Goal: Ask a question

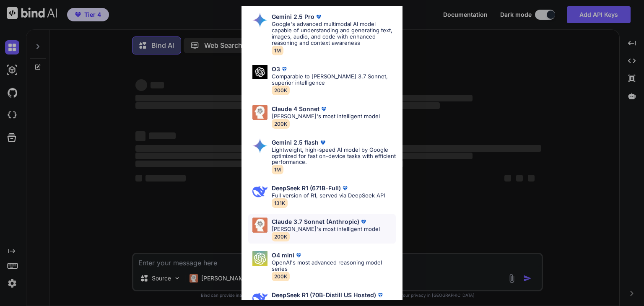
scroll to position [56, 0]
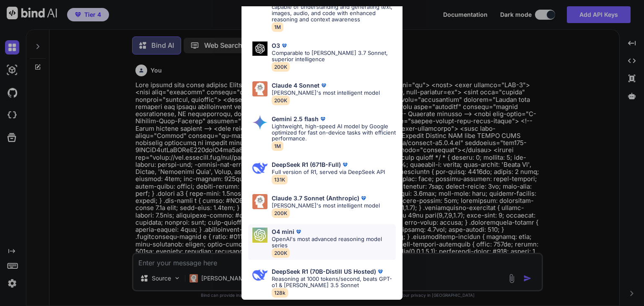
click at [314, 250] on div "O4 mini OpenAI's most advanced reasoning model series 200K" at bounding box center [334, 242] width 124 height 29
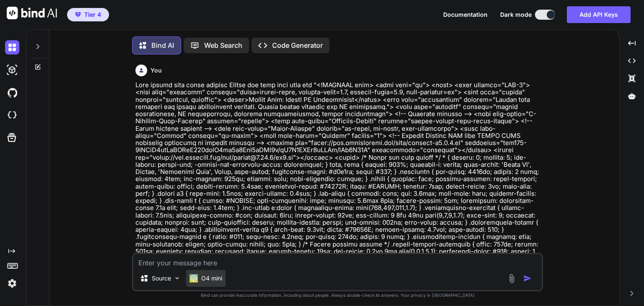
click at [224, 279] on div "O4 mini" at bounding box center [205, 278] width 39 height 17
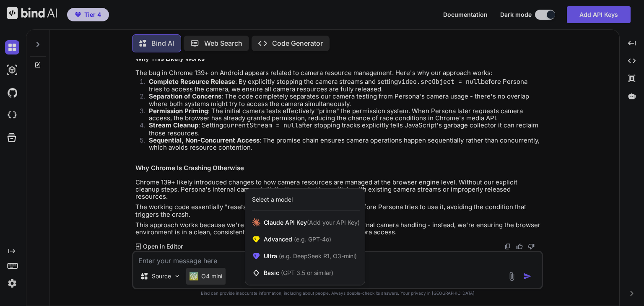
scroll to position [46638, 0]
click at [390, 257] on div at bounding box center [322, 153] width 644 height 306
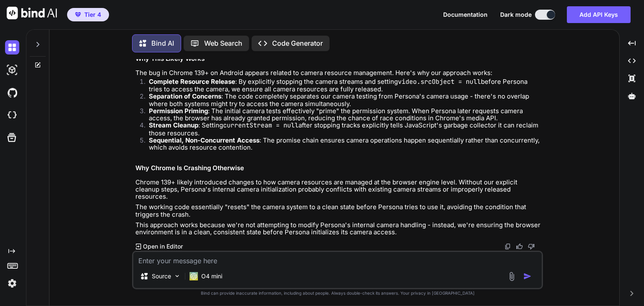
click at [388, 262] on textarea at bounding box center [337, 258] width 408 height 13
click at [217, 280] on p "O4 mini" at bounding box center [211, 276] width 21 height 8
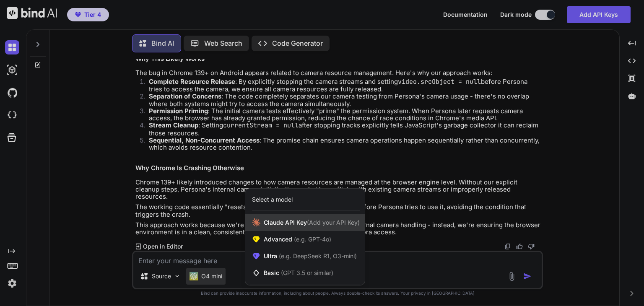
click at [290, 229] on div "[PERSON_NAME] Key (Add your API Key)" at bounding box center [304, 222] width 119 height 17
type textarea "x"
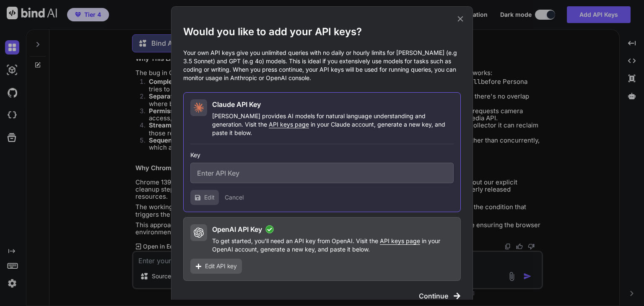
type input "sk-ant-api03-93-ARTUe52ZVnykwGNQWeJGmAAfxd_qHL9zf6AVYuRwD7tBen-U-putAJ6dL98FMuY…"
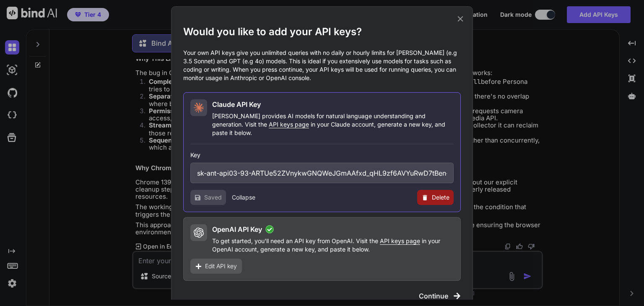
drag, startPoint x: 433, startPoint y: 277, endPoint x: 434, endPoint y: 282, distance: 4.8
click at [434, 282] on div "Would you like to add your API keys? Your own API keys give you unlimited queri…" at bounding box center [322, 159] width 278 height 283
click at [435, 291] on span "Continue" at bounding box center [433, 296] width 29 height 10
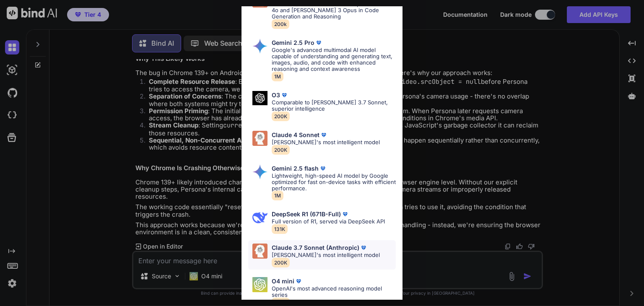
scroll to position [252, 0]
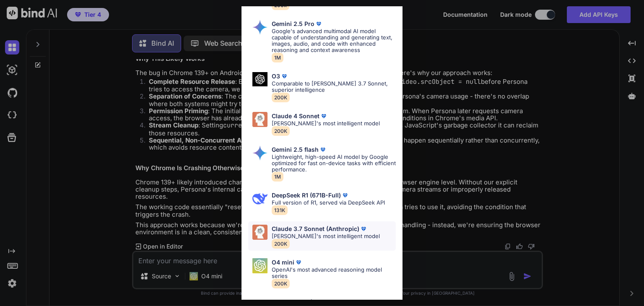
click at [317, 235] on p "[PERSON_NAME]'s most intelligent model" at bounding box center [326, 236] width 108 height 6
type textarea "x"
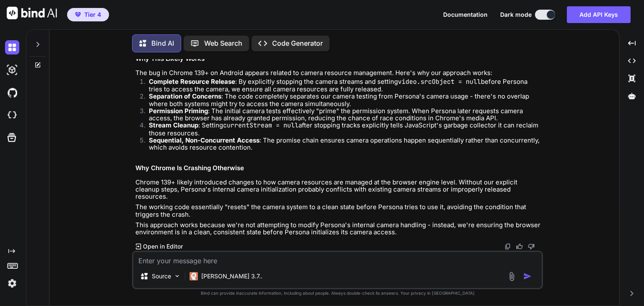
click at [260, 260] on textarea at bounding box center [337, 258] width 408 height 13
type textarea "W"
type textarea "x"
type textarea "Wh"
type textarea "x"
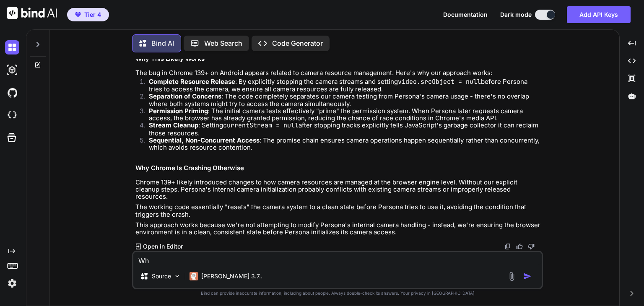
type textarea "Wha"
type textarea "x"
type textarea "What"
type textarea "x"
type textarea "What"
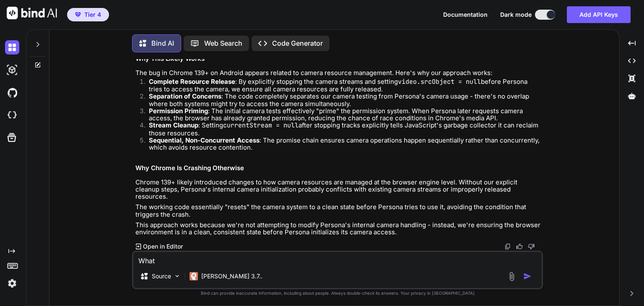
type textarea "x"
type textarea "What s"
type textarea "x"
type textarea "What s"
type textarea "x"
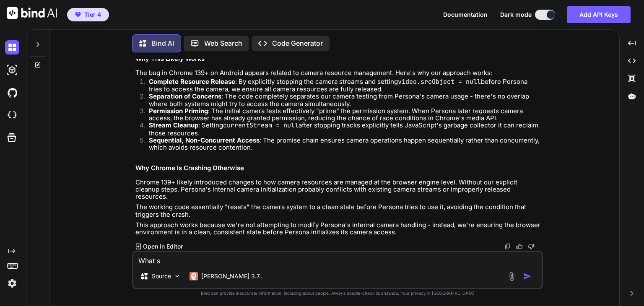
type textarea "What s"
type textarea "x"
type textarea "What"
type textarea "x"
type textarea "What o"
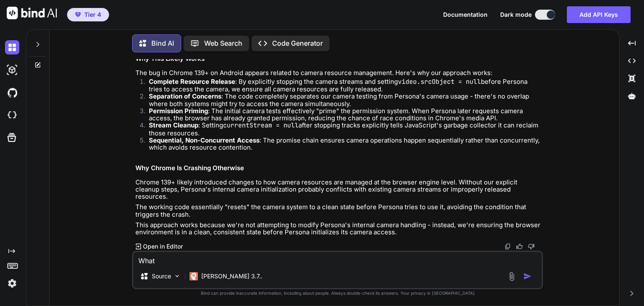
type textarea "x"
type textarea "What os"
type textarea "x"
type textarea "What os"
type textarea "x"
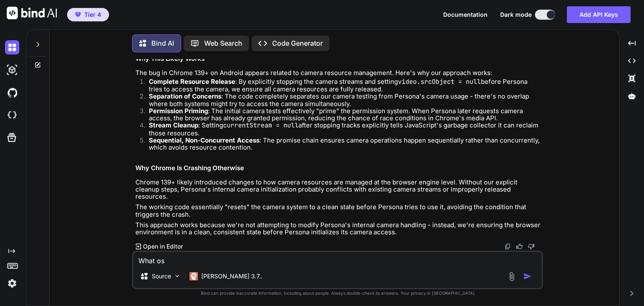
type textarea "What os"
type textarea "x"
type textarea "What o"
type textarea "x"
type textarea "What"
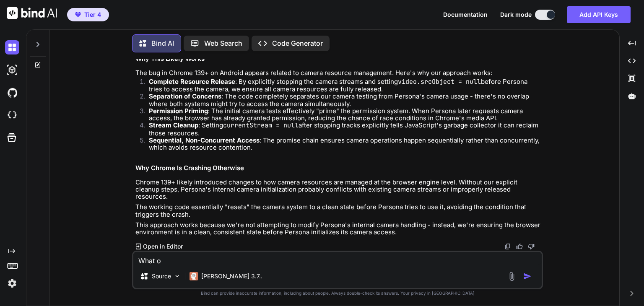
type textarea "x"
type textarea "What i"
type textarea "x"
type textarea "What is"
type textarea "x"
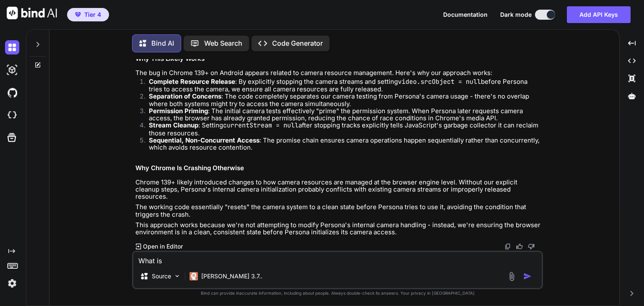
type textarea "What is"
type textarea "x"
type textarea "What is t"
type textarea "x"
type textarea "What is th"
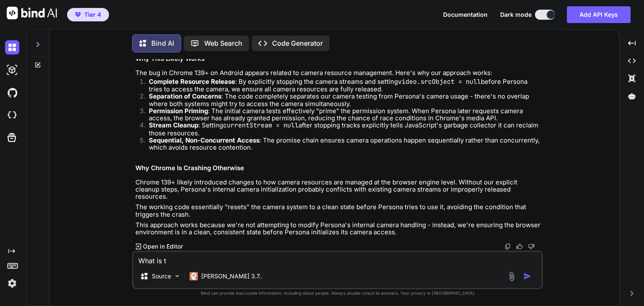
type textarea "x"
type textarea "What is the"
type textarea "x"
type textarea "What is the"
type textarea "x"
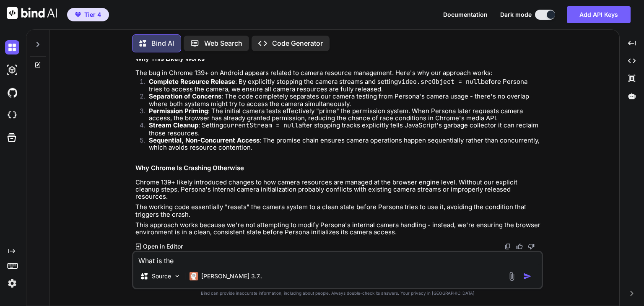
type textarea "What is the m"
type textarea "x"
type textarea "What is the mo"
type textarea "x"
type textarea "What is the mos"
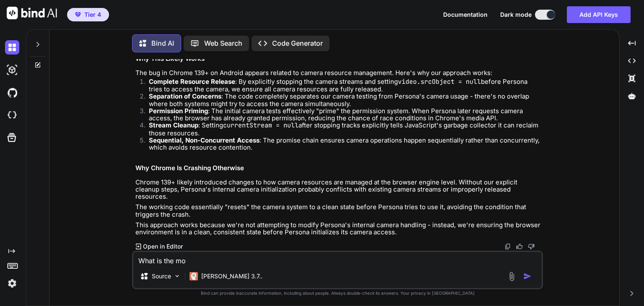
type textarea "x"
type textarea "What is the most"
type textarea "x"
type textarea "What is the most"
type textarea "x"
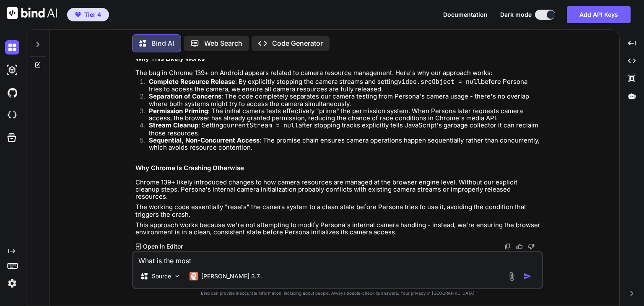
type textarea "What is the most l"
type textarea "x"
type textarea "What is the most li"
type textarea "x"
type textarea "What is the most lik"
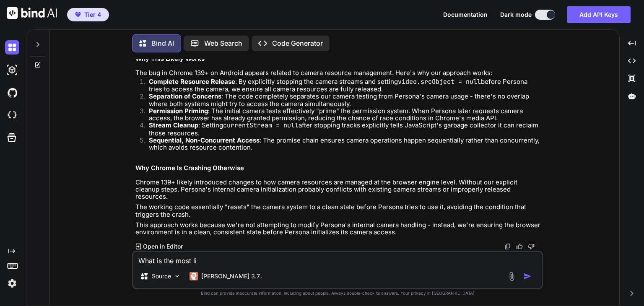
type textarea "x"
type textarea "What is the most like"
type textarea "x"
type textarea "What is the most likel"
type textarea "x"
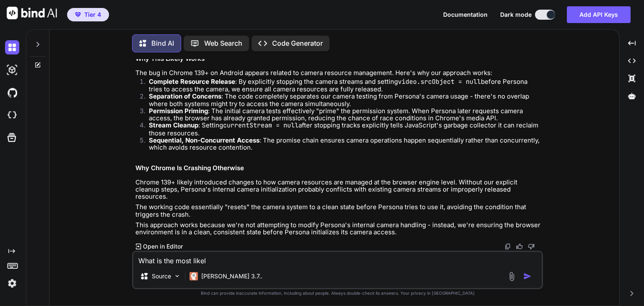
type textarea "What is the most likely"
type textarea "x"
type textarea "What is the most likely"
type textarea "x"
type textarea "What is the most likely r"
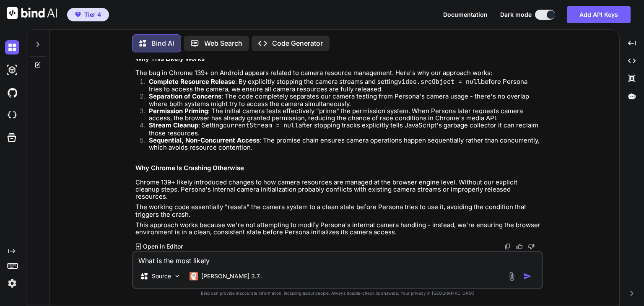
type textarea "x"
type textarea "What is the most likely re"
type textarea "x"
type textarea "What is the most likely rea"
type textarea "x"
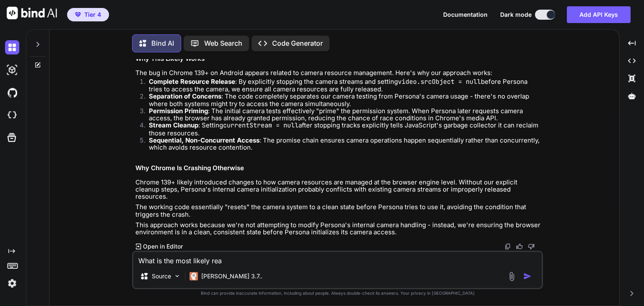
type textarea "What is the most likely reas"
type textarea "x"
type textarea "What is the most likely reaso"
type textarea "x"
type textarea "What is the most likely reason"
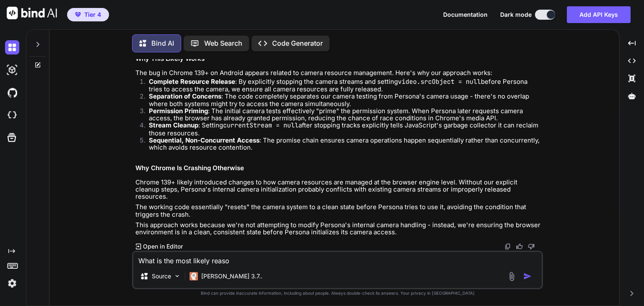
type textarea "x"
type textarea "What is the most likely reason"
type textarea "x"
type textarea "What is the most likely reason a"
type textarea "x"
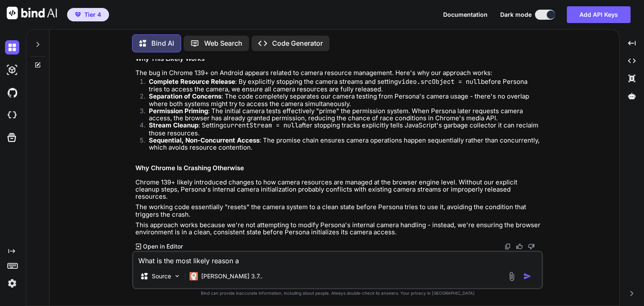
type textarea "What is the most likely reason au"
type textarea "x"
type textarea "What is the most likely reason aut"
type textarea "x"
type textarea "What is the most likely reason auto"
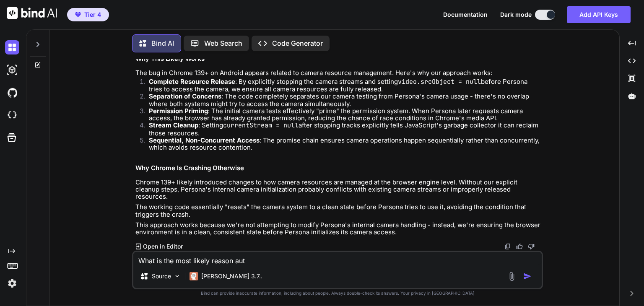
type textarea "x"
type textarea "What is the most likely reason auto"
type textarea "x"
type textarea "What is the most likely reason auto m"
type textarea "x"
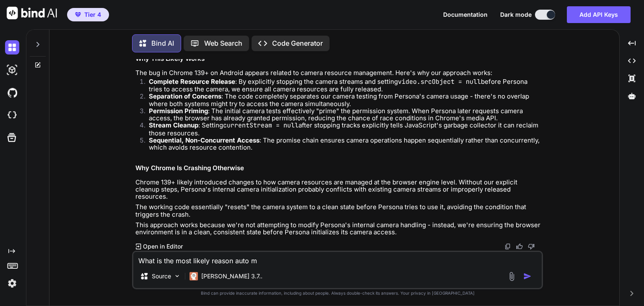
type textarea "What is the most likely reason auto"
type textarea "x"
type textarea "What is the most likely reason auto c"
type textarea "x"
type textarea "What is the most likely reason auto ca"
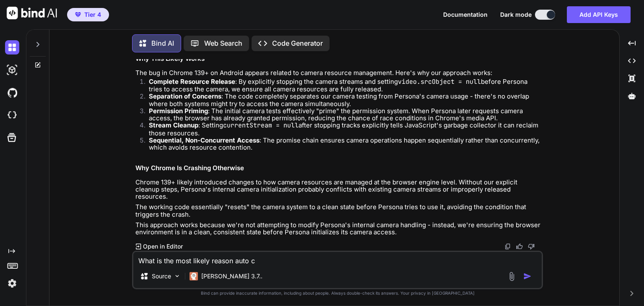
type textarea "x"
type textarea "What is the most likely reason auto cap"
type textarea "x"
type textarea "What is the most likely reason auto capt"
type textarea "x"
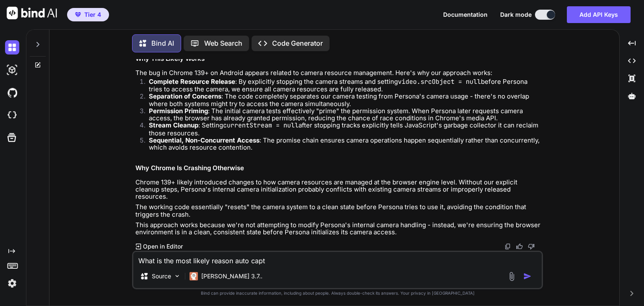
type textarea "What is the most likely reason auto captu"
type textarea "x"
type textarea "What is the most likely reason auto captur"
type textarea "x"
type textarea "What is the most likely reason auto capture"
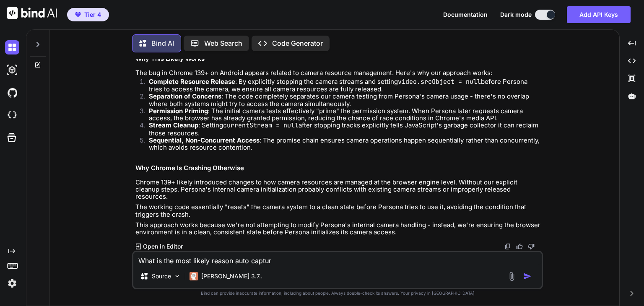
type textarea "x"
type textarea "What is the most likely reason auto capture"
type textarea "x"
type textarea "What is the most likely reason auto capture i"
type textarea "x"
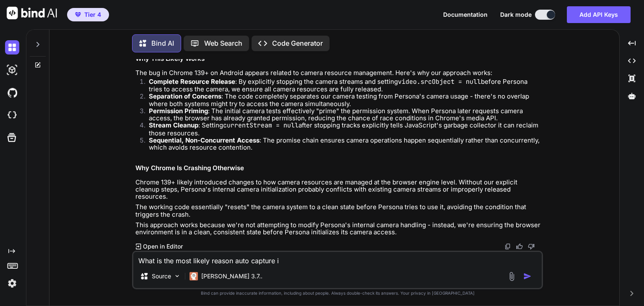
type textarea "What is the most likely reason auto capture is"
type textarea "x"
type textarea "What is the most likely reason auto capture is"
type textarea "x"
type textarea "What is the most likely reason auto capture is n"
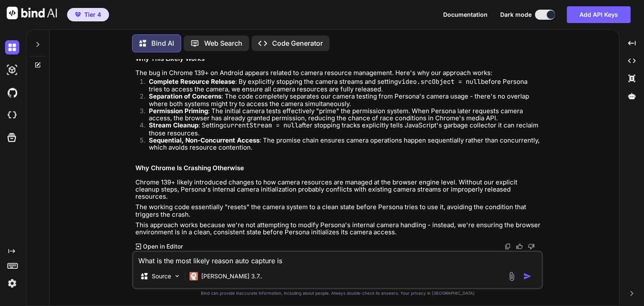
type textarea "x"
type textarea "What is the most likely reason auto capture is no"
type textarea "x"
type textarea "What is the most likely reason auto capture is not"
type textarea "x"
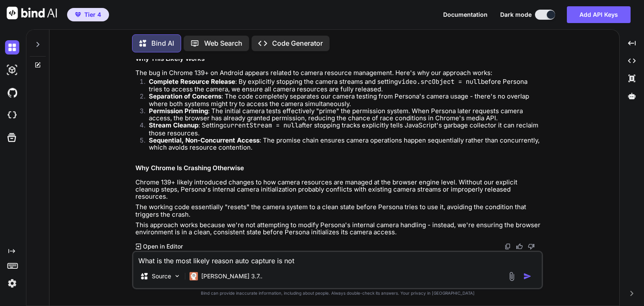
type textarea "What is the most likely reason auto capture is not"
type textarea "x"
type textarea "What is the most likely reason auto capture is not w"
type textarea "x"
type textarea "What is the most likely reason auto capture is not wo"
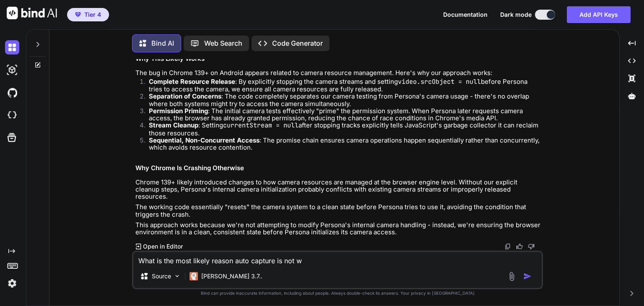
type textarea "x"
type textarea "What is the most likely reason auto capture is not wor"
type textarea "x"
type textarea "What is the most likely reason auto capture is not work"
type textarea "x"
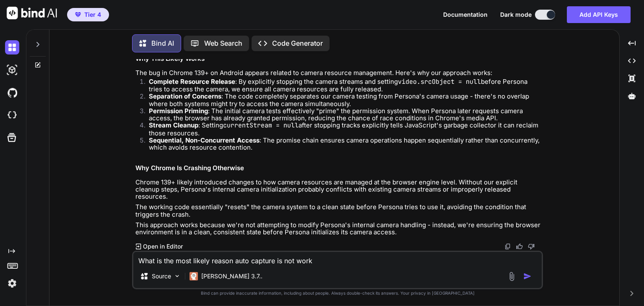
type textarea "What is the most likely reason auto capture is not worki"
type textarea "x"
type textarea "What is the most likely reason auto capture is not workin"
type textarea "x"
type textarea "What is the most likely reason auto capture is not working"
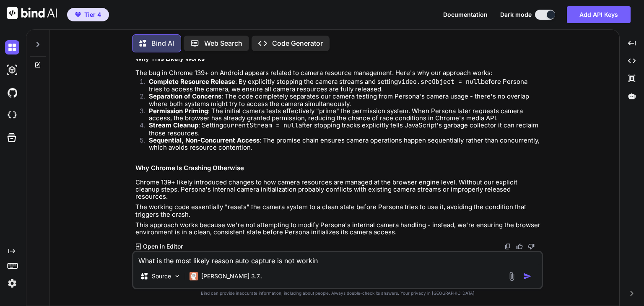
type textarea "x"
type textarea "What is the most likely reason auto capture is not working"
type textarea "x"
type textarea "What is the most likely reason auto capture is not working ""
type textarea "x"
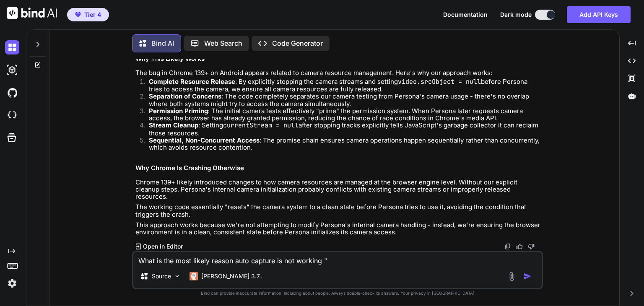
paste textarea "<!DOCTYPE html> <html lang="en"> <head> <meta charset="UTF-8"> <meta name="view…"
type textarea "What is the most likely reason auto capture is not working "<!DOCTYPE html> <ht…"
type textarea "x"
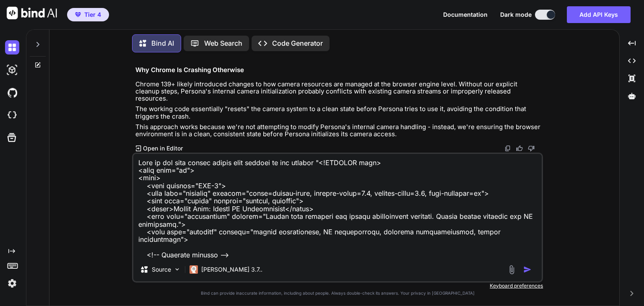
scroll to position [8981, 0]
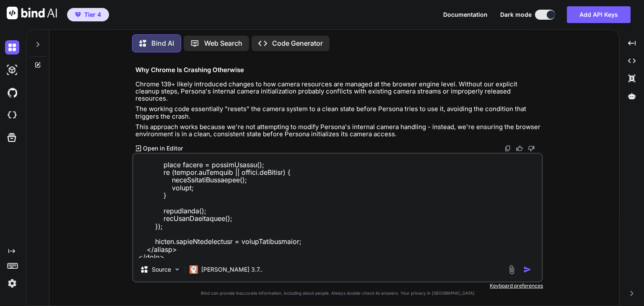
type textarea "What is the most likely reason auto capture is not working "<!DOCTYPE html> <ht…"
type textarea "x"
type textarea "What is the most likely reason auto capture is not working "<!DOCTYPE html> <ht…"
type textarea "x"
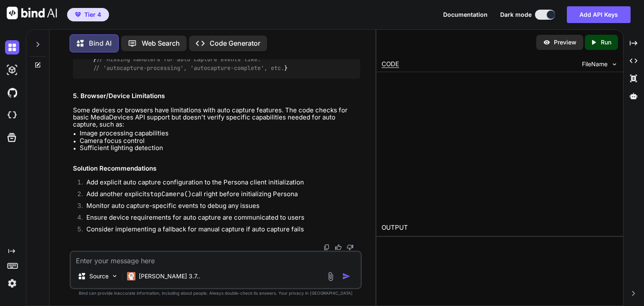
scroll to position [52904, 0]
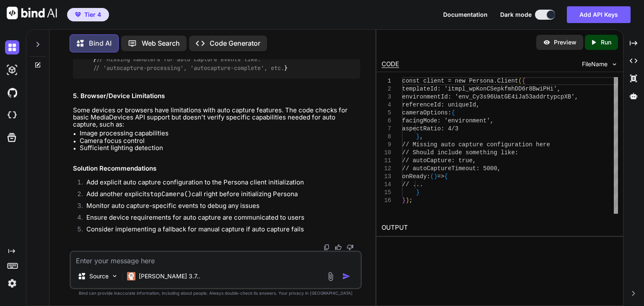
type textarea "x"
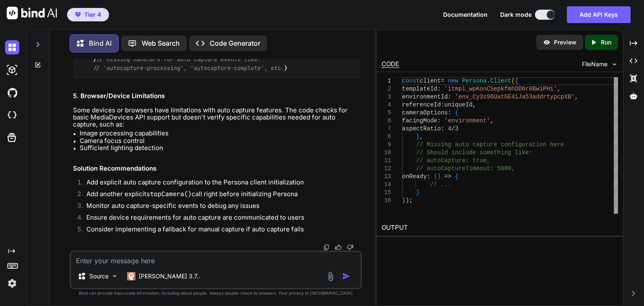
click at [153, 264] on textarea at bounding box center [216, 258] width 290 height 13
type textarea "L"
type textarea "x"
type textarea "Le"
type textarea "x"
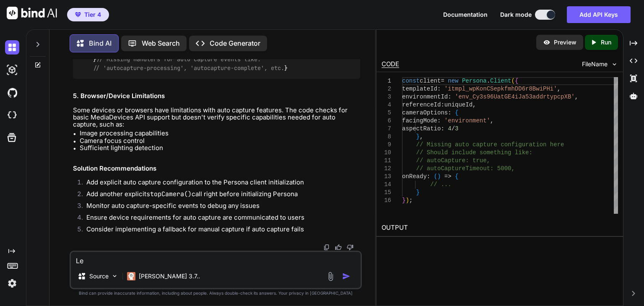
type textarea "Let"
type textarea "x"
type textarea "Let'"
type textarea "x"
type textarea "Let's"
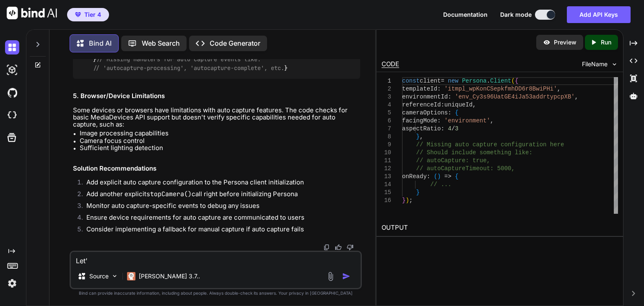
type textarea "x"
type textarea "Let's"
type textarea "x"
type textarea "Let's f"
type textarea "x"
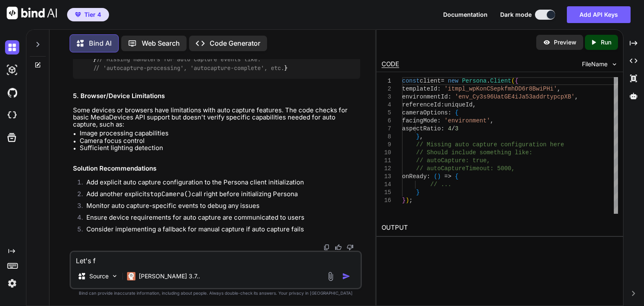
type textarea "Let's fi"
type textarea "x"
type textarea "Let's fix"
type textarea "x"
type textarea "Let's fix"
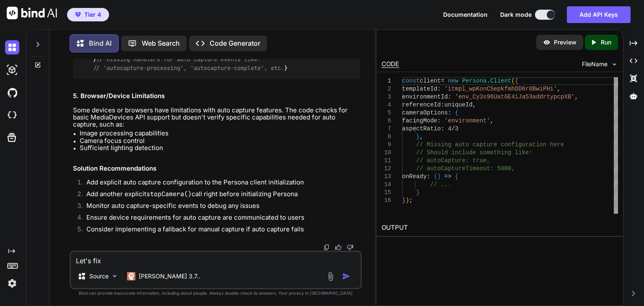
type textarea "x"
type textarea "Let's fix 1"
type textarea "x"
type textarea "Let's fix 1"
type textarea "x"
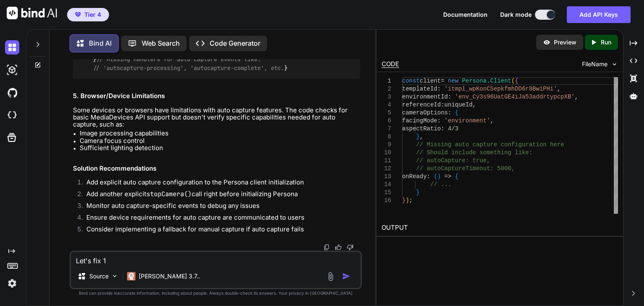
type textarea "Let's fix 1 a"
type textarea "x"
type textarea "Let's fix 1 an"
type textarea "x"
type textarea "Let's fix 1 and"
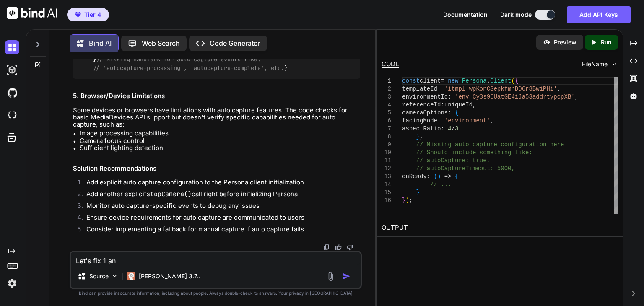
type textarea "x"
type textarea "Let's fix 1 and"
type textarea "x"
type textarea "Let's fix 1 and 2"
type textarea "x"
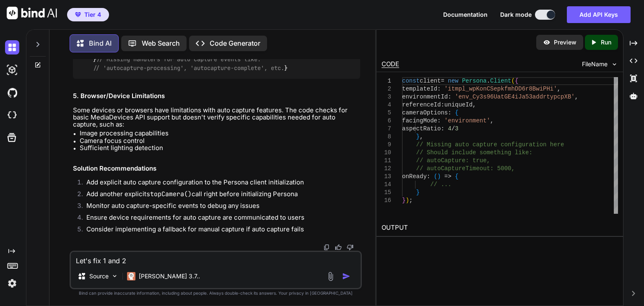
type textarea "Let's fix 1 and 2"
type textarea "x"
type textarea "Let's fix 1 and 2 y"
type textarea "x"
type textarea "Let's fix [DEMOGRAPHIC_DATA]"
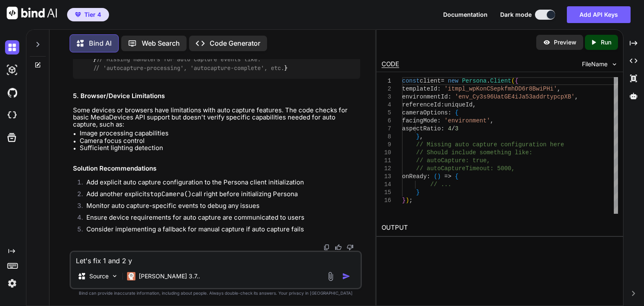
type textarea "x"
type textarea "Let's fix 1 and 2 you"
type textarea "x"
type textarea "Let's fix 1 and 2 you"
type textarea "x"
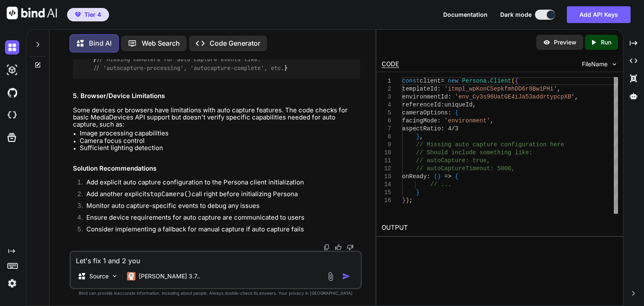
type textarea "Let's fix 1 and 2 you d"
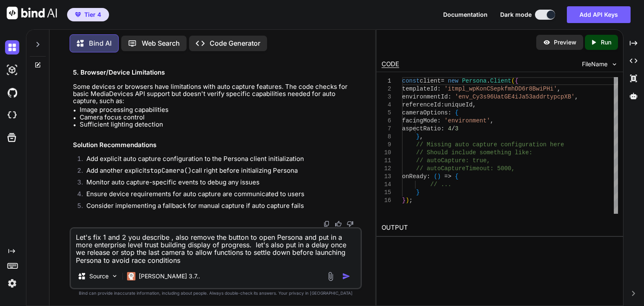
click at [174, 252] on textarea "Let's fix 1 and 2 you describe , also remove the button to open Persona and put…" at bounding box center [216, 247] width 290 height 36
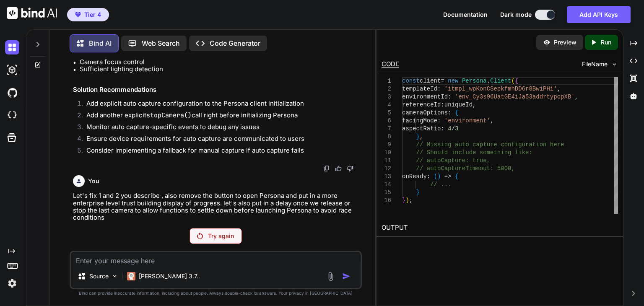
scroll to position [52143, 0]
click at [157, 251] on div "Source [PERSON_NAME] 3.7.." at bounding box center [216, 270] width 292 height 39
click at [161, 259] on textarea at bounding box center [216, 258] width 290 height 13
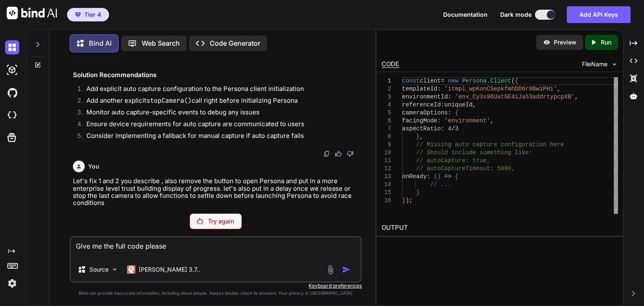
click at [177, 252] on textarea "Give me the full code please" at bounding box center [216, 247] width 290 height 21
drag, startPoint x: 208, startPoint y: 230, endPoint x: 210, endPoint y: 226, distance: 4.9
click at [208, 229] on div "You Bind AI I'll implement the exact working code with WSOP styling and payment…" at bounding box center [216, 182] width 292 height 247
click at [210, 226] on p "Try again" at bounding box center [221, 221] width 26 height 8
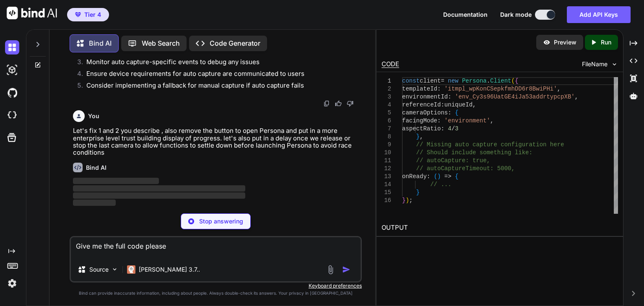
click at [213, 221] on p "Stop answering" at bounding box center [221, 221] width 44 height 8
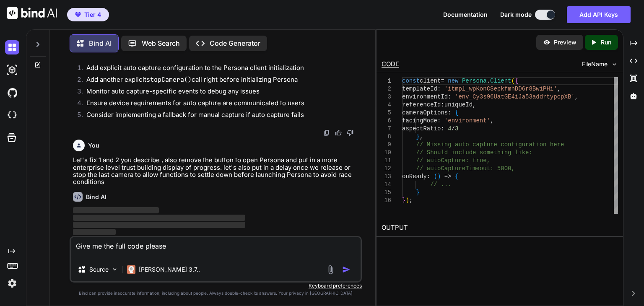
scroll to position [53018, 0]
click at [208, 244] on textarea "Give me the full code please" at bounding box center [216, 247] width 290 height 21
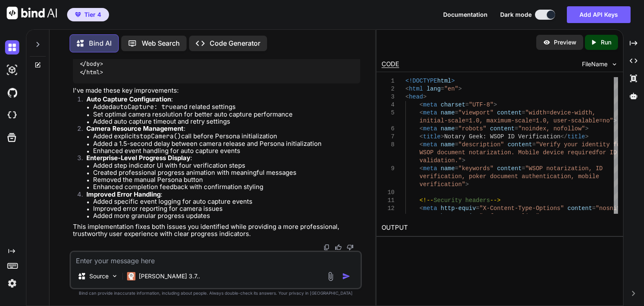
scroll to position [53190, 0]
click at [135, 259] on textarea at bounding box center [216, 258] width 290 height 13
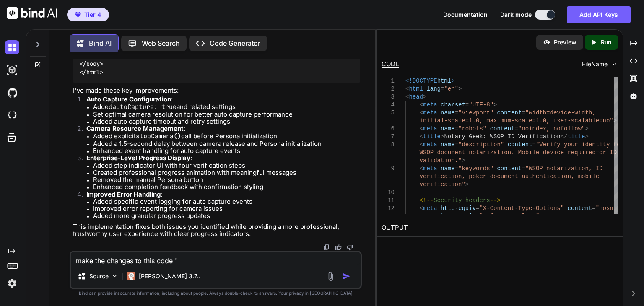
paste textarea "<!DOCTYPE html> <html lang="en"> <head> <meta charset="UTF-8"> <meta name="view…"
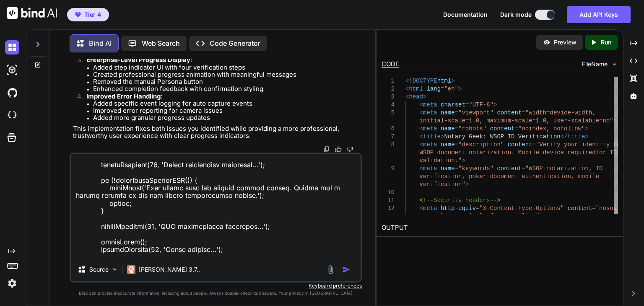
scroll to position [64356, 0]
drag, startPoint x: 86, startPoint y: 137, endPoint x: 160, endPoint y: 141, distance: 74.8
click at [160, 122] on li "Improved Error Handling : Added specific event logging for auto capture events …" at bounding box center [220, 107] width 280 height 29
copy strong "Improved Error Handling"
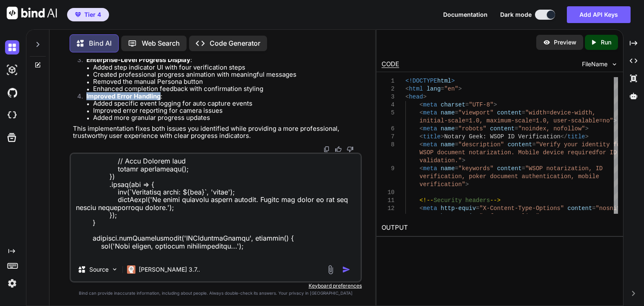
scroll to position [9259, 0]
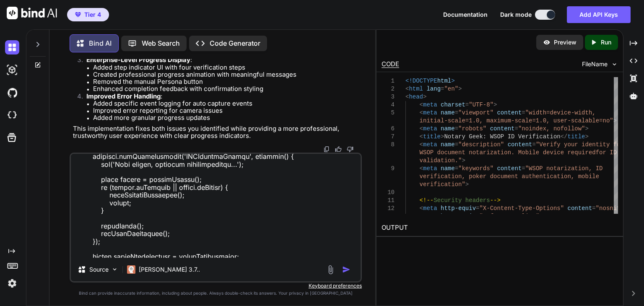
click at [166, 246] on textarea at bounding box center [216, 206] width 290 height 104
click at [170, 251] on textarea at bounding box center [216, 206] width 290 height 104
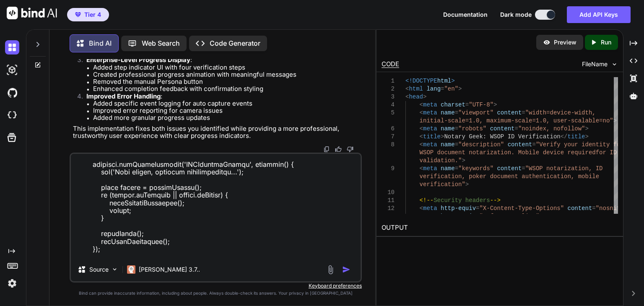
paste textarea "Improved Error Handling"
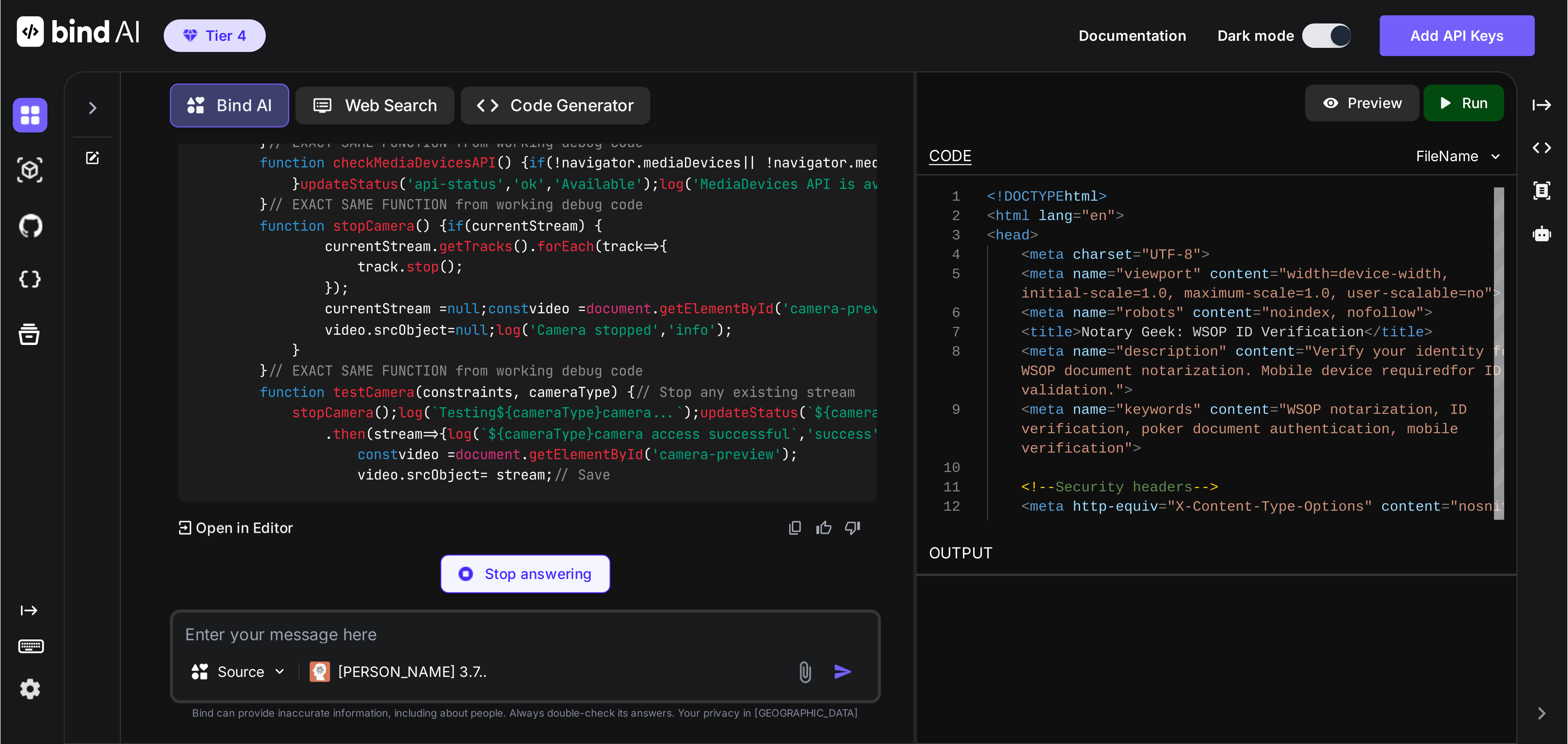
scroll to position [43984, 0]
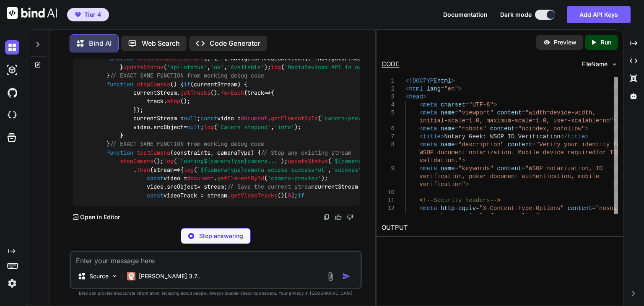
click at [140, 257] on textarea at bounding box center [216, 258] width 290 height 13
paste textarea "[URL][DOMAIN_NAME]"
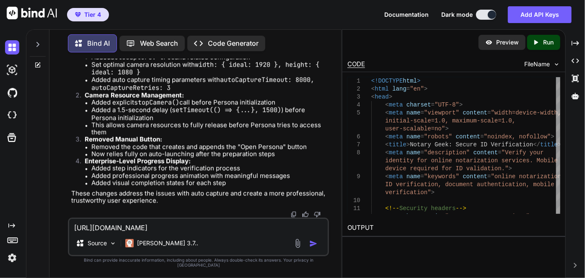
scroll to position [68552, 0]
drag, startPoint x: 85, startPoint y: 138, endPoint x: 181, endPoint y: 140, distance: 96.1
click at [181, 99] on strong "Camera Resource Management:" at bounding box center [134, 95] width 99 height 8
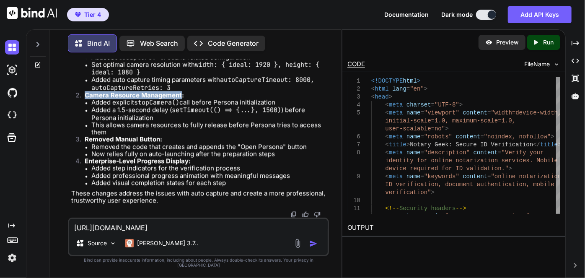
copy strong "Camera Resource Management"
drag, startPoint x: 197, startPoint y: 231, endPoint x: 18, endPoint y: 217, distance: 179.6
click at [18, 217] on div "Created with Pixso. Bind AI Web Search Created with Pixso. Code Generator You B…" at bounding box center [292, 153] width 585 height 249
click at [75, 231] on textarea "[URL][DOMAIN_NAME]" at bounding box center [198, 225] width 259 height 13
click at [78, 231] on textarea "[URL][DOMAIN_NAME]" at bounding box center [198, 225] width 259 height 13
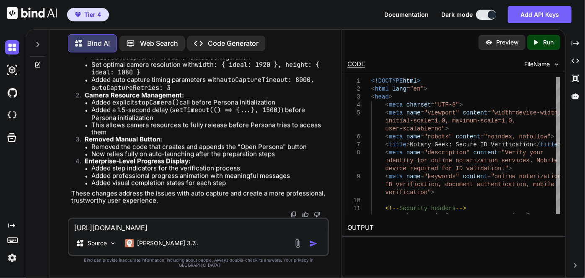
scroll to position [0, 0]
paste textarea "Camera Resource Management"
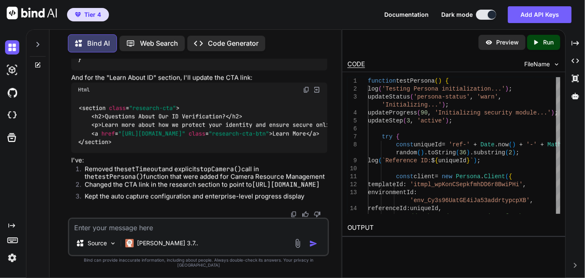
scroll to position [80044, 0]
click at [235, 237] on div "Source [PERSON_NAME] 3.7.." at bounding box center [198, 237] width 261 height 39
click at [235, 231] on textarea at bounding box center [198, 225] width 259 height 13
click at [234, 231] on textarea at bounding box center [198, 225] width 259 height 13
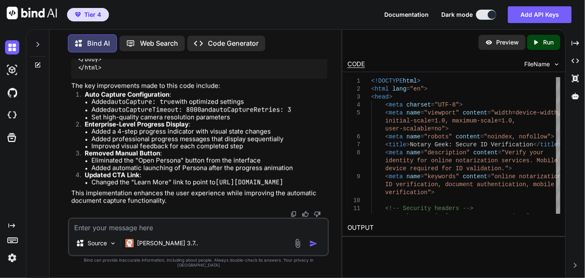
scroll to position [81478, 0]
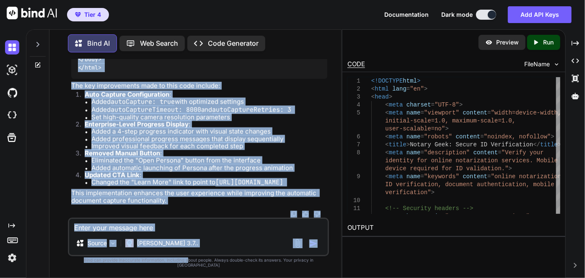
scroll to position [92798, 0]
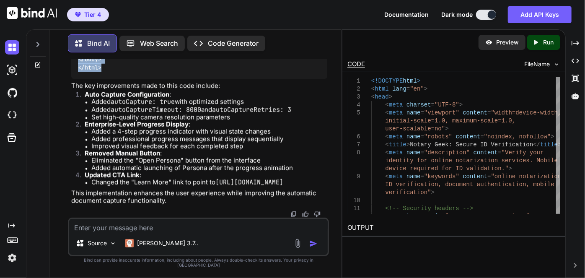
drag, startPoint x: 80, startPoint y: 144, endPoint x: 182, endPoint y: 63, distance: 130.1
copy code "<!DOCTYPE html > < html lang = "en" > < head > < meta charset = "UTF-8" > < met…"
click at [182, 139] on li "Added professional progress messages that display sequentially" at bounding box center [209, 138] width 236 height 7
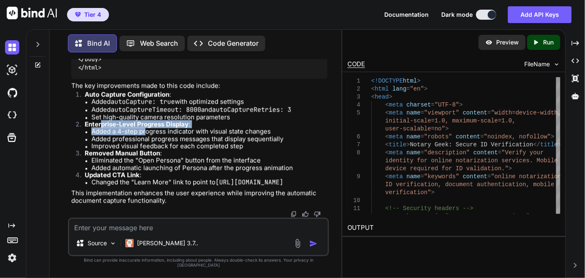
drag, startPoint x: 101, startPoint y: 125, endPoint x: 148, endPoint y: 132, distance: 46.6
click at [147, 132] on li "Enterprise-Level Progress Display : Added a 4-step progress indicator with visu…" at bounding box center [202, 135] width 249 height 29
click at [124, 164] on li "Added automatic launching of Persona after the progress animation" at bounding box center [209, 167] width 236 height 7
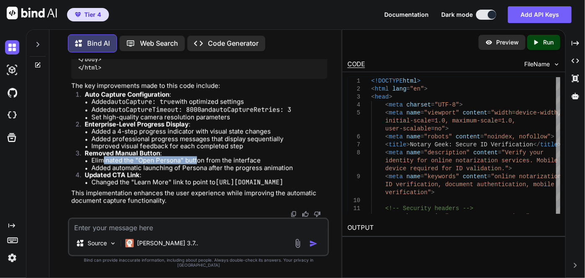
drag, startPoint x: 102, startPoint y: 156, endPoint x: 219, endPoint y: 161, distance: 117.1
click at [204, 161] on li "Eliminated the "Open Persona" button from the interface" at bounding box center [209, 160] width 236 height 7
click at [219, 161] on li "Eliminated the "Open Persona" button from the interface" at bounding box center [209, 160] width 236 height 7
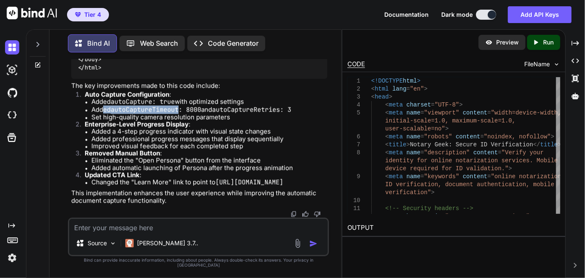
drag, startPoint x: 104, startPoint y: 104, endPoint x: 217, endPoint y: 107, distance: 112.8
click at [202, 108] on li "Added autoCaptureTimeout: 8000 and autoCaptureRetries: 3" at bounding box center [209, 110] width 236 height 8
click at [217, 107] on li "Added autoCaptureTimeout: 8000 and autoCaptureRetries: 3" at bounding box center [209, 110] width 236 height 8
drag, startPoint x: 225, startPoint y: 109, endPoint x: 200, endPoint y: 107, distance: 24.8
click at [200, 107] on li "Added autoCaptureTimeout: 8000 and autoCaptureRetries: 3" at bounding box center [209, 110] width 236 height 8
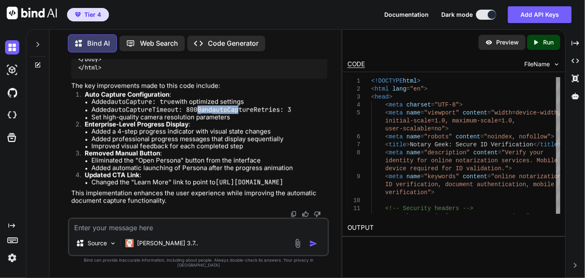
click at [200, 107] on code "autoCaptureTimeout: 8000" at bounding box center [156, 110] width 91 height 8
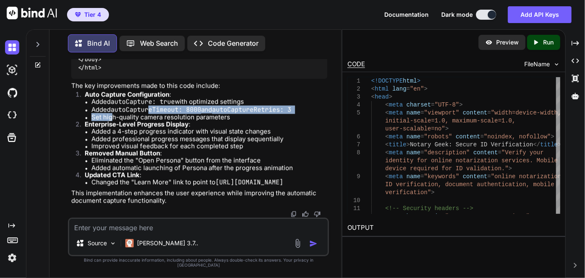
drag, startPoint x: 112, startPoint y: 112, endPoint x: 162, endPoint y: 109, distance: 49.6
click at [158, 109] on ul "Added autoCapture: true with optimized settings Added autoCaptureTimeout: 8000 …" at bounding box center [206, 109] width 243 height 23
click at [162, 109] on code "autoCaptureTimeout: 8000" at bounding box center [156, 110] width 91 height 8
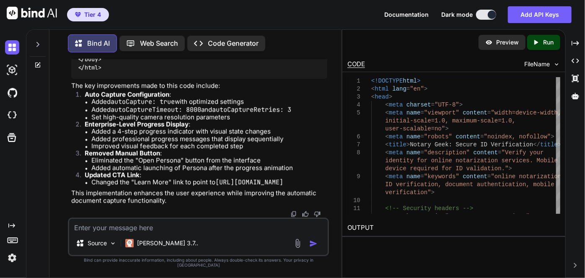
click at [213, 109] on li "Added autoCaptureTimeout: 8000 and autoCaptureRetries: 3" at bounding box center [209, 110] width 236 height 8
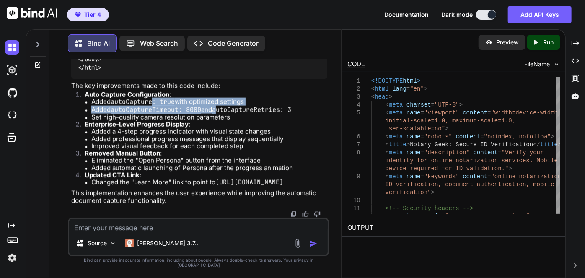
drag, startPoint x: 222, startPoint y: 108, endPoint x: 155, endPoint y: 103, distance: 66.9
click at [155, 103] on ul "Added autoCapture: true with optimized settings Added autoCaptureTimeout: 8000 …" at bounding box center [206, 109] width 243 height 23
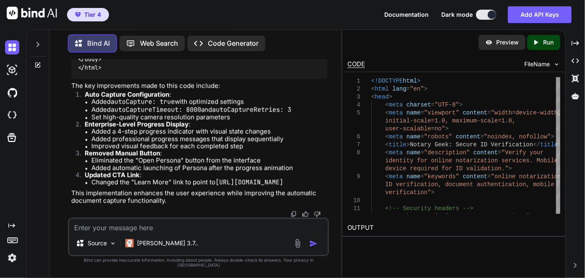
click at [148, 103] on code "autoCapture: true" at bounding box center [143, 102] width 64 height 8
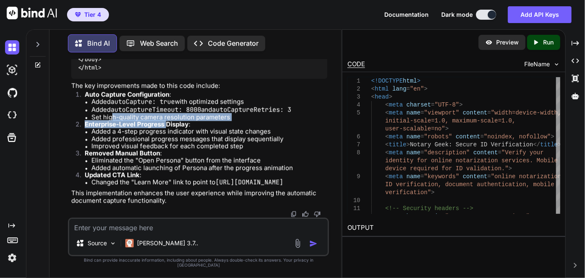
drag, startPoint x: 111, startPoint y: 114, endPoint x: 181, endPoint y: 120, distance: 70.3
click at [172, 120] on ol "Auto Capture Configuration : Added autoCapture: true with optimized settings Ad…" at bounding box center [199, 138] width 256 height 95
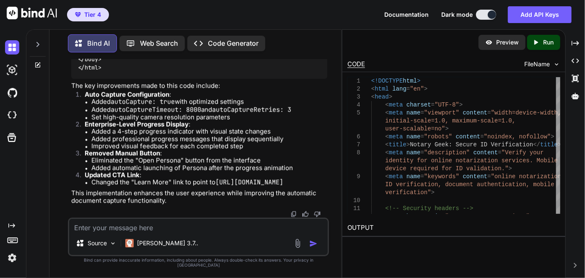
click at [196, 121] on p "Enterprise-Level Progress Display :" at bounding box center [206, 124] width 243 height 7
drag, startPoint x: 213, startPoint y: 117, endPoint x: 125, endPoint y: 115, distance: 87.6
click at [126, 115] on li "Set high-quality camera resolution parameters" at bounding box center [209, 117] width 236 height 7
click at [124, 115] on li "Set high-quality camera resolution parameters" at bounding box center [209, 117] width 236 height 7
drag, startPoint x: 96, startPoint y: 115, endPoint x: 155, endPoint y: 116, distance: 58.7
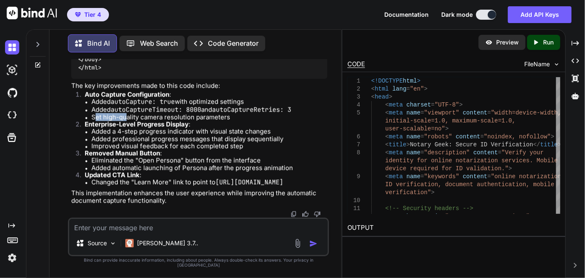
click at [146, 116] on li "Set high-quality camera resolution parameters" at bounding box center [209, 117] width 236 height 7
click at [156, 116] on li "Set high-quality camera resolution parameters" at bounding box center [209, 117] width 236 height 7
drag, startPoint x: 168, startPoint y: 115, endPoint x: 107, endPoint y: 116, distance: 61.2
click at [110, 116] on li "Set high-quality camera resolution parameters" at bounding box center [209, 117] width 236 height 7
click at [106, 116] on li "Set high-quality camera resolution parameters" at bounding box center [209, 117] width 236 height 7
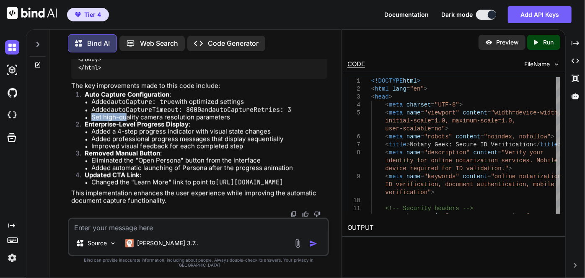
drag, startPoint x: 92, startPoint y: 115, endPoint x: 156, endPoint y: 114, distance: 64.2
click at [138, 114] on li "Set high-quality camera resolution parameters" at bounding box center [209, 117] width 236 height 7
click at [156, 114] on li "Set high-quality camera resolution parameters" at bounding box center [209, 117] width 236 height 7
drag, startPoint x: 174, startPoint y: 113, endPoint x: 121, endPoint y: 114, distance: 53.7
click at [121, 114] on li "Set high-quality camera resolution parameters" at bounding box center [209, 117] width 236 height 7
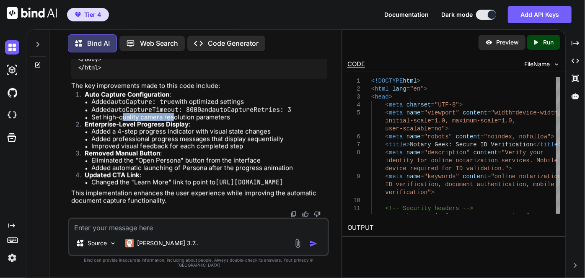
click at [121, 114] on li "Set high-quality camera resolution parameters" at bounding box center [209, 117] width 236 height 7
drag, startPoint x: 91, startPoint y: 115, endPoint x: 227, endPoint y: 117, distance: 135.4
click at [227, 117] on li "Set high-quality camera resolution parameters" at bounding box center [209, 117] width 236 height 7
click at [230, 115] on li "Set high-quality camera resolution parameters" at bounding box center [209, 117] width 236 height 7
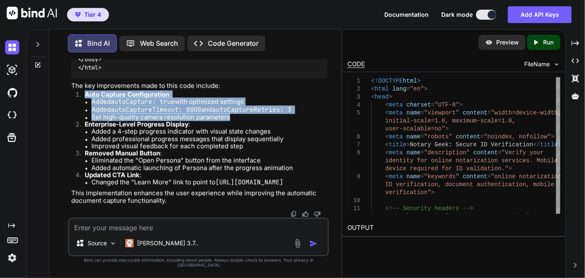
drag, startPoint x: 238, startPoint y: 115, endPoint x: 83, endPoint y: 95, distance: 156.0
click at [83, 95] on li "Auto Capture Configuration : Added autoCapture: true with optimized settings Ad…" at bounding box center [202, 106] width 249 height 30
copy li "Auto Capture Configuration : Added autoCapture: true with optimized settings Ad…"
click at [131, 118] on li "Set high-quality camera resolution parameters" at bounding box center [209, 117] width 236 height 7
drag, startPoint x: 239, startPoint y: 119, endPoint x: 75, endPoint y: 93, distance: 166.4
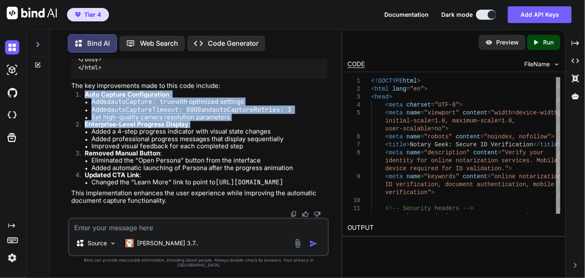
click at [75, 93] on ol "Auto Capture Configuration : Added autoCapture: true with optimized settings Ad…" at bounding box center [199, 138] width 256 height 95
click at [105, 106] on li "Added autoCaptureTimeout: 8000 and autoCaptureRetries: 3" at bounding box center [209, 110] width 236 height 8
drag, startPoint x: 234, startPoint y: 117, endPoint x: 84, endPoint y: 95, distance: 151.3
click at [84, 95] on li "Auto Capture Configuration : Added autoCapture: true with optimized settings Ad…" at bounding box center [202, 106] width 249 height 30
copy li "Auto Capture Configuration : Added autoCapture: true with optimized settings Ad…"
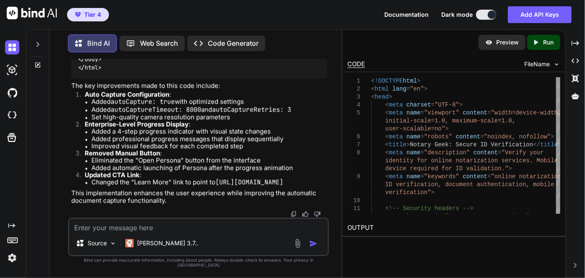
click at [134, 228] on textarea at bounding box center [198, 225] width 259 height 13
paste textarea "Auto Capture Configuration: Added autoCapture: true with optimized settings Add…"
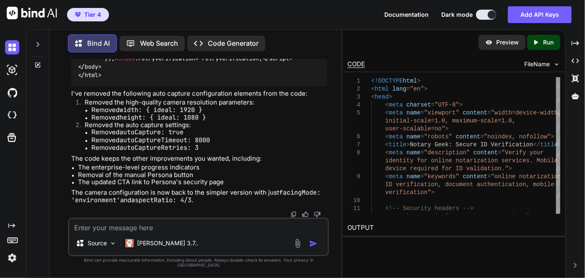
scroll to position [95216, 0]
click at [170, 230] on textarea at bounding box center [198, 225] width 259 height 13
click at [169, 231] on textarea at bounding box center [198, 225] width 259 height 13
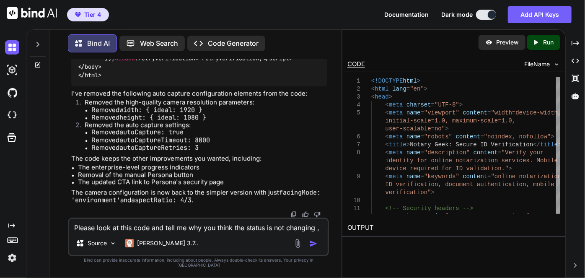
scroll to position [0, 0]
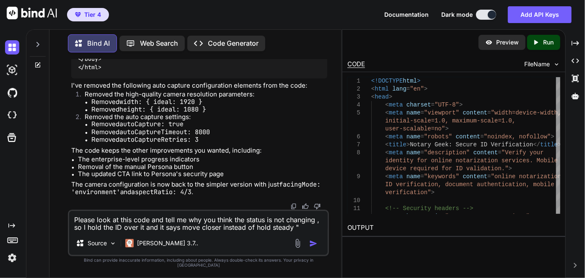
paste textarea "<!DOCTYPE html> <html lang="en"> <head> <meta charset="UTF-8"> <meta name="view…"
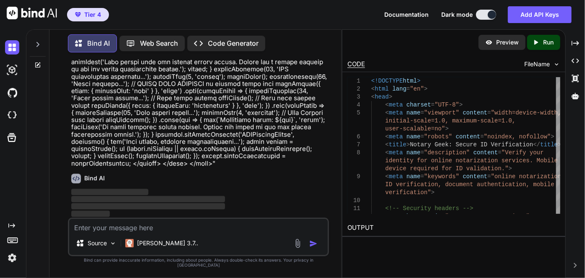
scroll to position [107131, 0]
